Goal: Navigation & Orientation: Find specific page/section

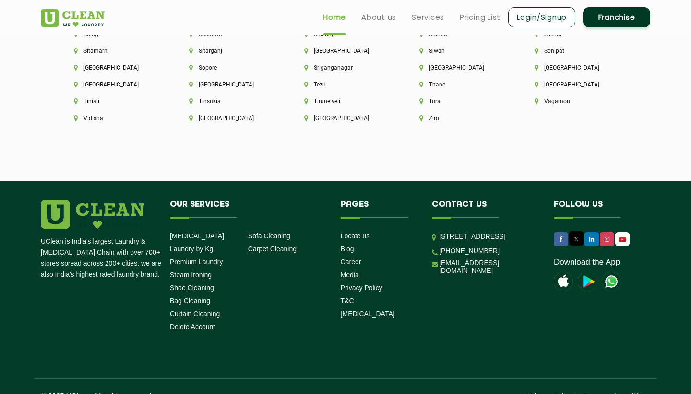
scroll to position [2661, 0]
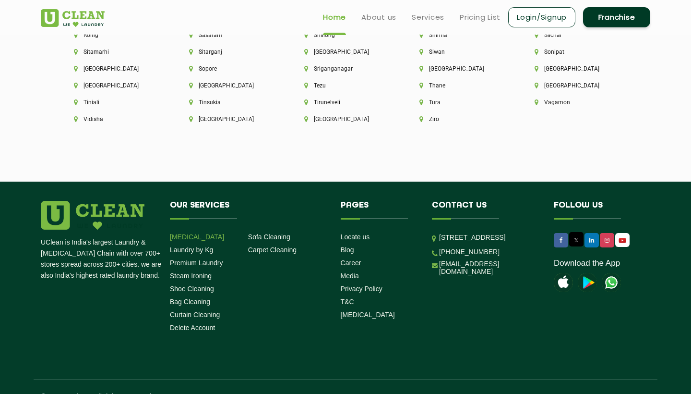
click at [194, 233] on link "[MEDICAL_DATA]" at bounding box center [197, 237] width 54 height 8
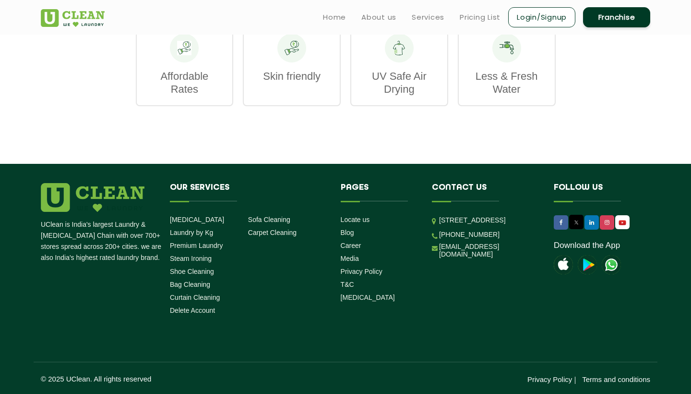
scroll to position [1406, 0]
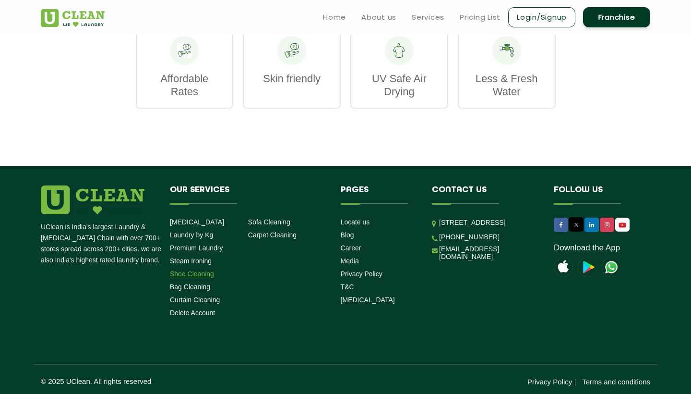
click at [199, 271] on link "Shoe Cleaning" at bounding box center [192, 274] width 44 height 8
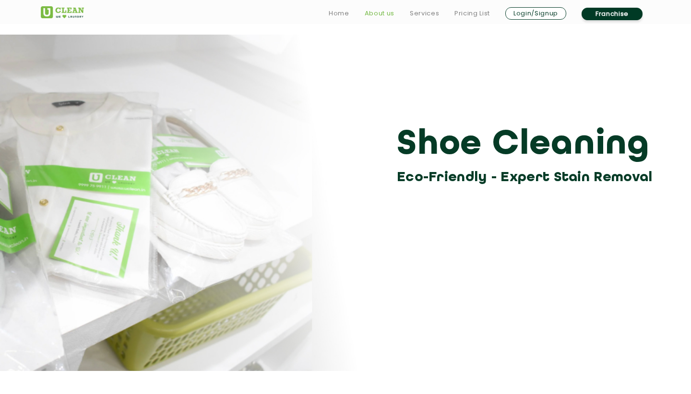
click at [385, 12] on link "About us" at bounding box center [380, 14] width 30 height 12
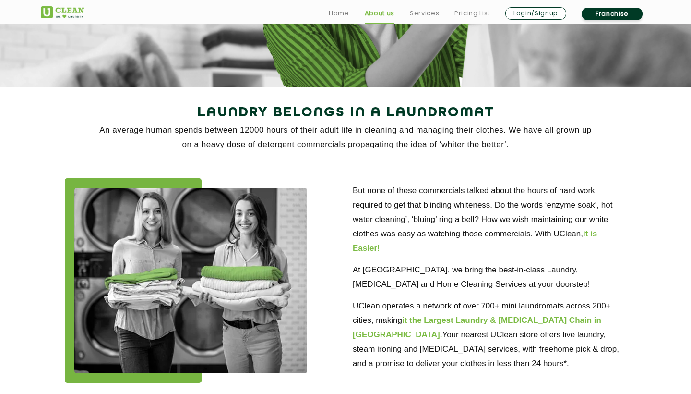
scroll to position [135, 0]
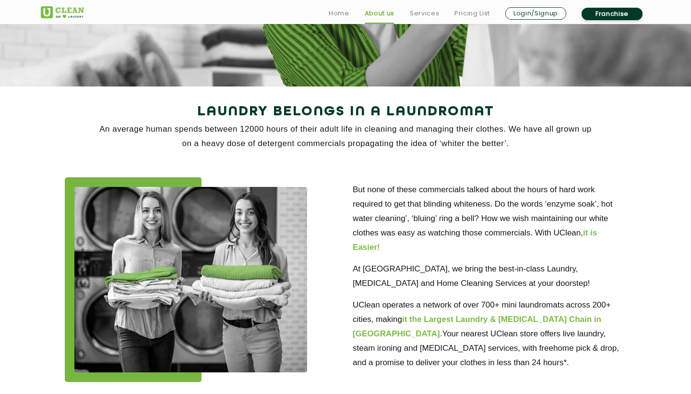
click at [601, 12] on link "Franchise" at bounding box center [612, 14] width 61 height 12
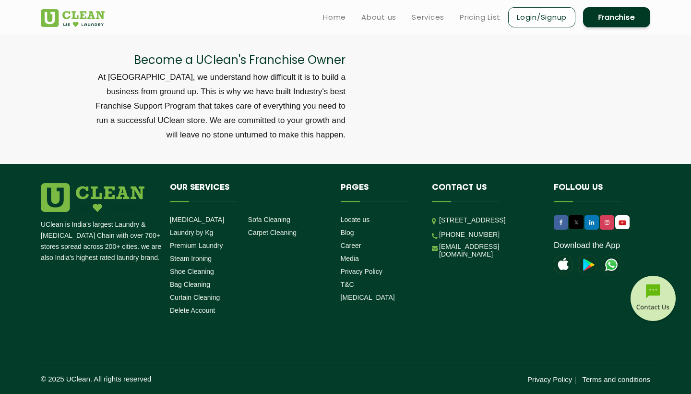
scroll to position [3238, 0]
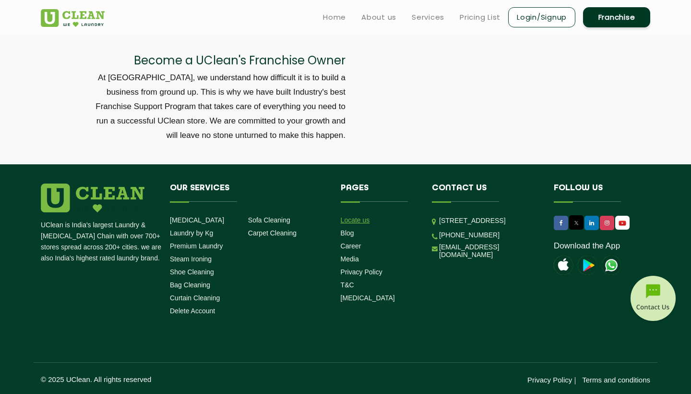
click at [355, 218] on link "Locate us" at bounding box center [355, 220] width 29 height 8
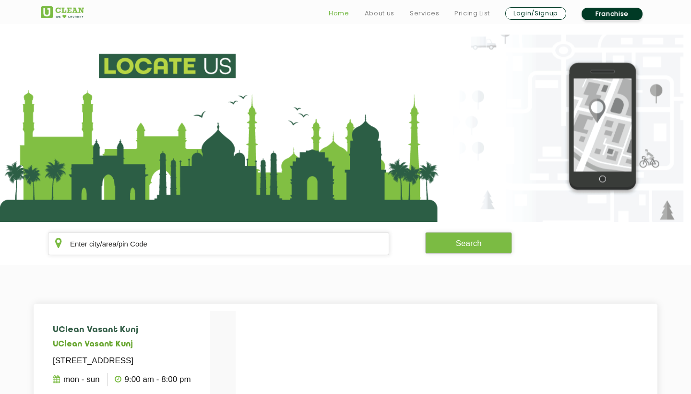
click at [338, 12] on link "Home" at bounding box center [339, 14] width 21 height 12
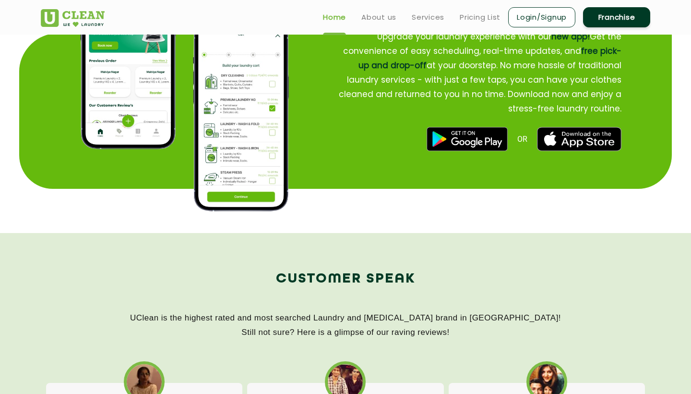
scroll to position [1208, 0]
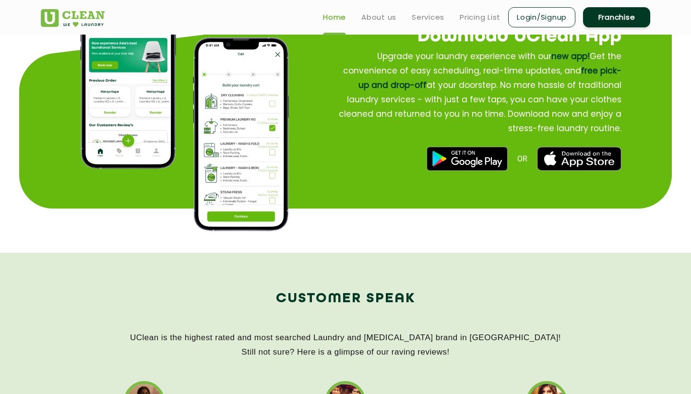
click at [478, 157] on img at bounding box center [467, 158] width 81 height 24
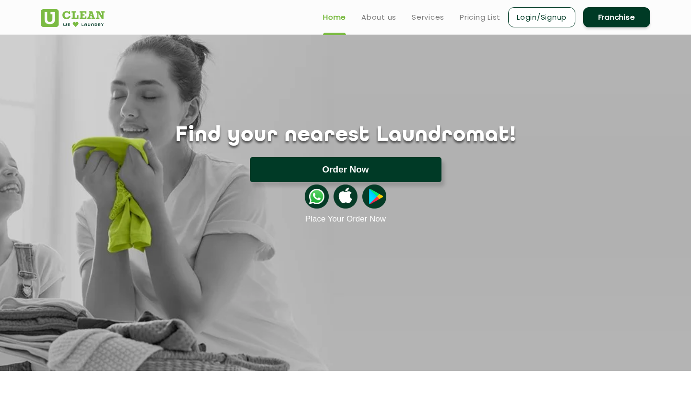
click at [370, 170] on button "Order Now" at bounding box center [345, 169] width 191 height 25
type input "[STREET_ADDRESS][PERSON_NAME]"
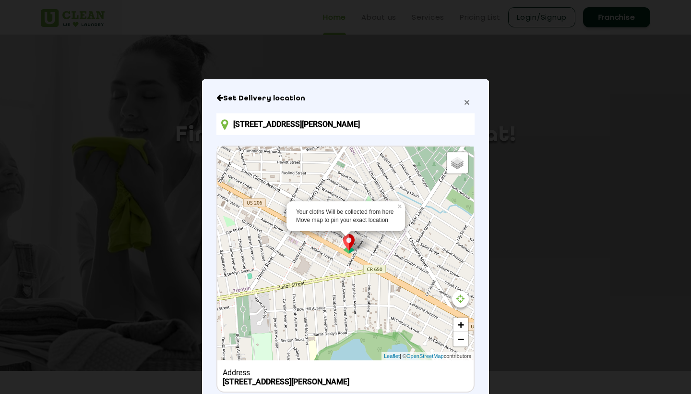
click at [467, 102] on span "×" at bounding box center [467, 101] width 6 height 11
